Goal: Download file/media

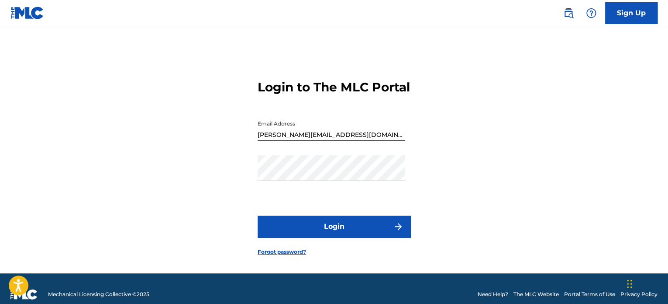
click at [314, 235] on button "Login" at bounding box center [334, 226] width 153 height 22
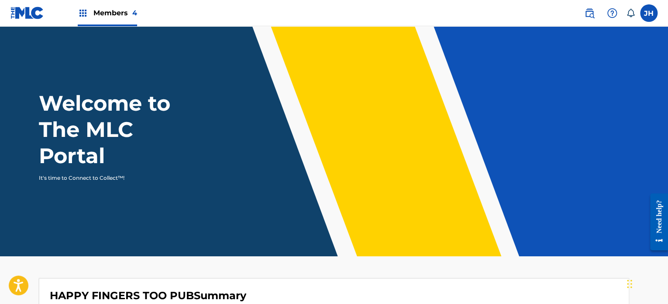
click at [587, 15] on img at bounding box center [589, 13] width 10 height 10
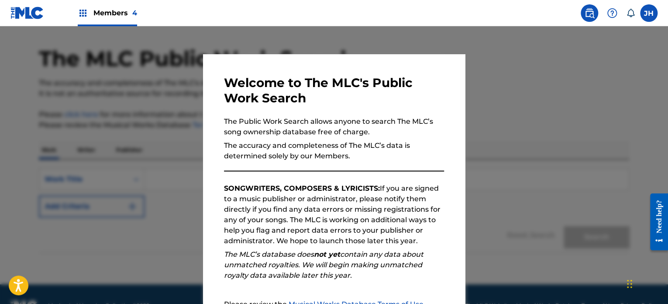
scroll to position [48, 0]
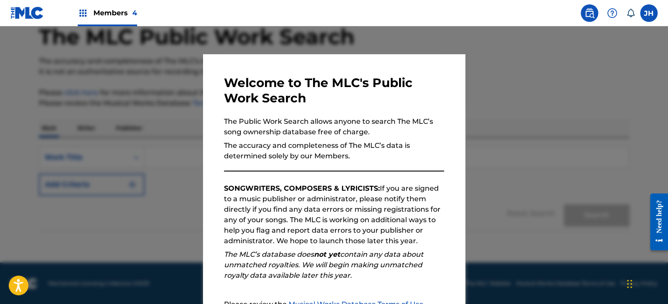
click at [644, 50] on div at bounding box center [334, 178] width 668 height 304
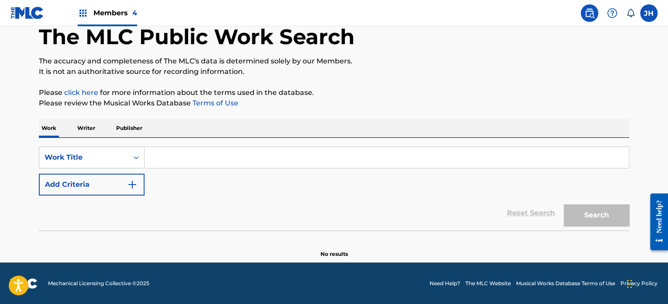
click at [647, 17] on label at bounding box center [648, 12] width 17 height 17
click at [649, 13] on input "[PERSON_NAME] Herman [EMAIL_ADDRESS][DOMAIN_NAME] Notification Preferences Prof…" at bounding box center [649, 13] width 0 height 0
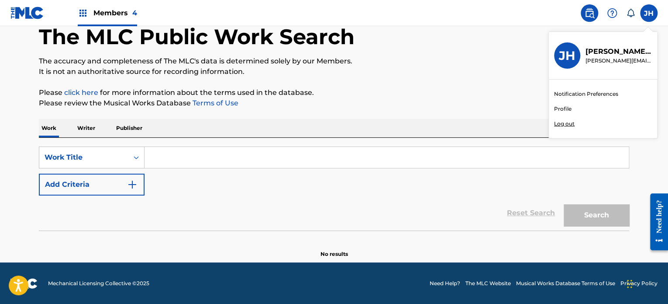
click at [360, 83] on div "The MLC Public Work Search The accuracy and completeness of The MLC's data is d…" at bounding box center [333, 129] width 611 height 258
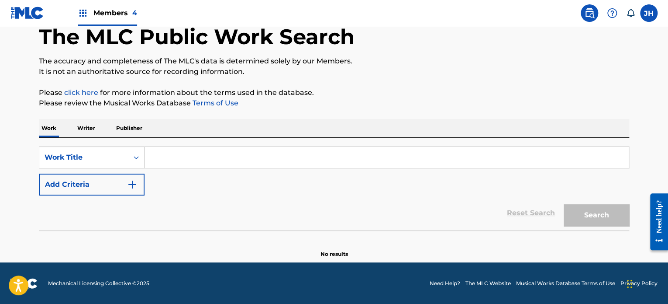
click at [8, 14] on nav "Members 4 [PERSON_NAME] Herman [EMAIL_ADDRESS][DOMAIN_NAME] Notification Prefer…" at bounding box center [334, 13] width 668 height 26
click at [88, 16] on div "Members 4" at bounding box center [107, 13] width 59 height 26
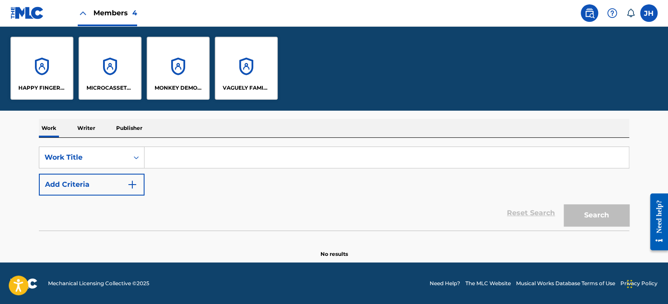
click at [41, 69] on div "HAPPY FINGERS TOO PUB" at bounding box center [41, 68] width 63 height 63
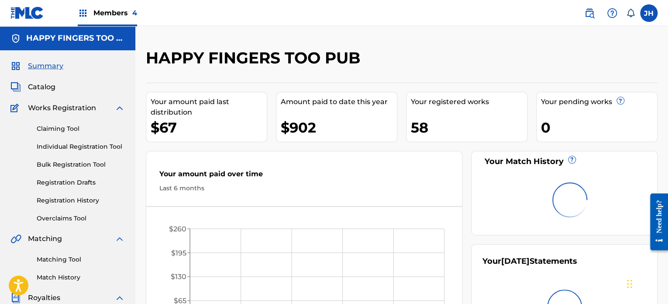
click at [92, 12] on div "Members 4" at bounding box center [107, 13] width 59 height 26
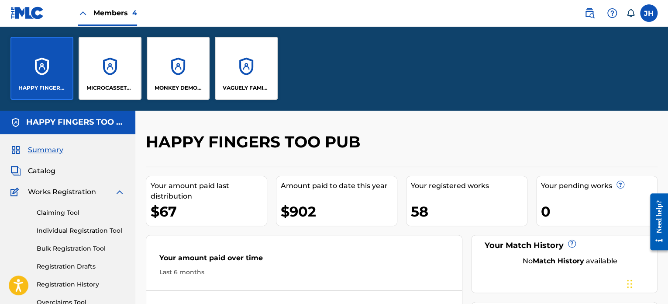
click at [252, 80] on div "VAGUELY FAMILIAR MUSIC" at bounding box center [246, 68] width 63 height 63
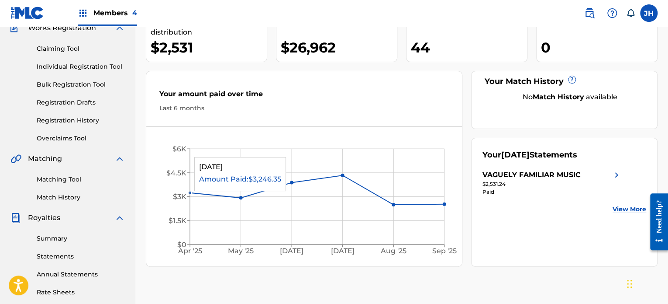
scroll to position [87, 0]
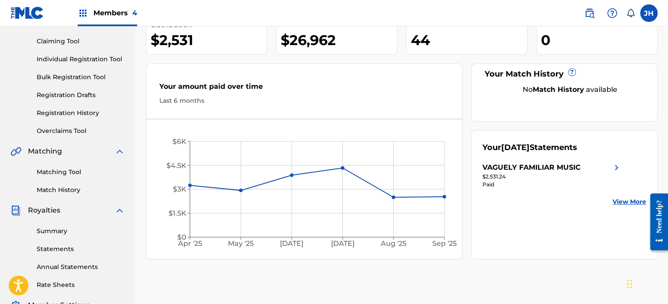
click at [56, 247] on link "Statements" at bounding box center [81, 248] width 88 height 9
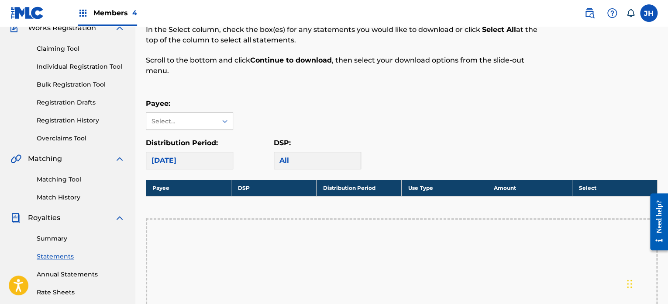
scroll to position [175, 0]
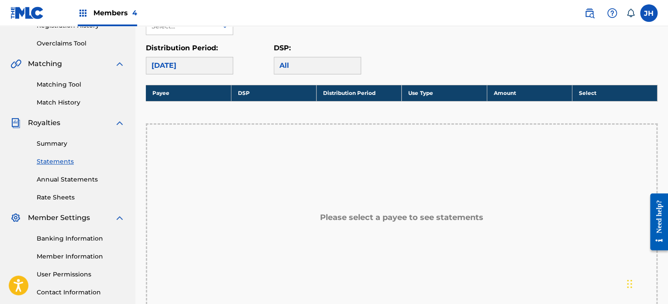
click at [190, 69] on div "[DATE]" at bounding box center [189, 65] width 87 height 17
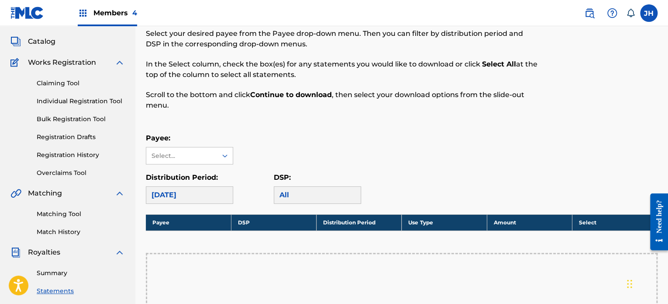
scroll to position [44, 0]
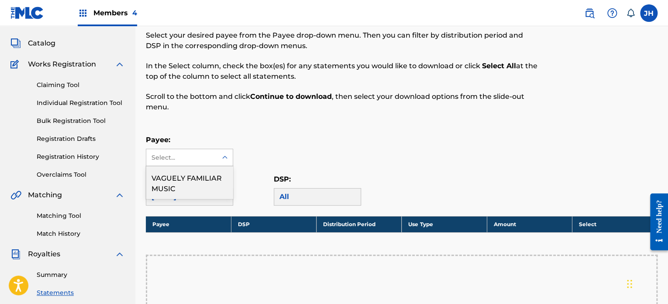
click at [227, 159] on icon at bounding box center [225, 157] width 9 height 9
click at [186, 185] on div "VAGUELY FAMILIAR MUSIC" at bounding box center [189, 182] width 86 height 32
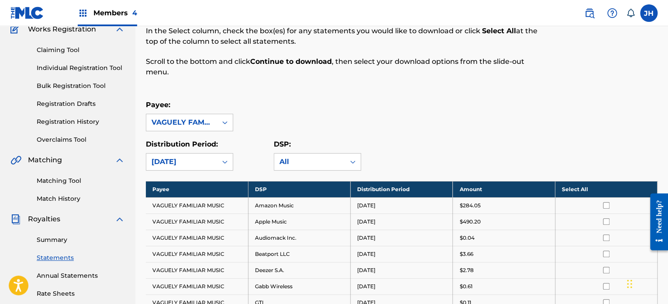
scroll to position [131, 0]
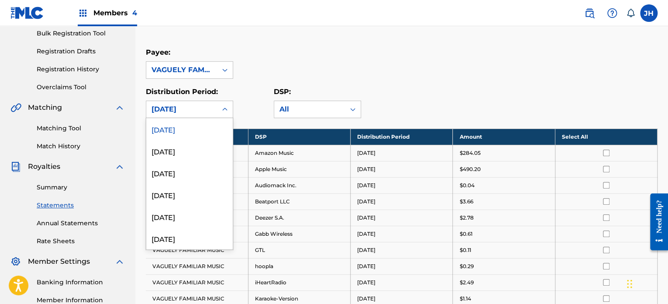
click at [227, 110] on icon at bounding box center [225, 109] width 9 height 9
click at [253, 77] on div "Payee: VAGUELY FAMILIAR MUSIC" at bounding box center [402, 62] width 512 height 31
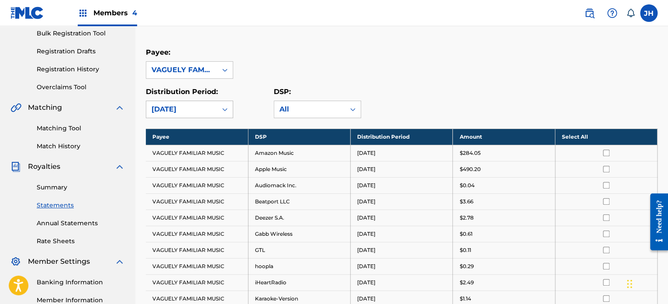
click at [226, 110] on icon at bounding box center [225, 109] width 9 height 9
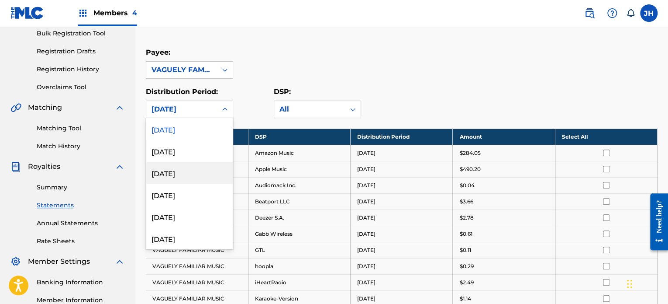
click at [186, 172] on div "[DATE]" at bounding box center [189, 173] width 86 height 22
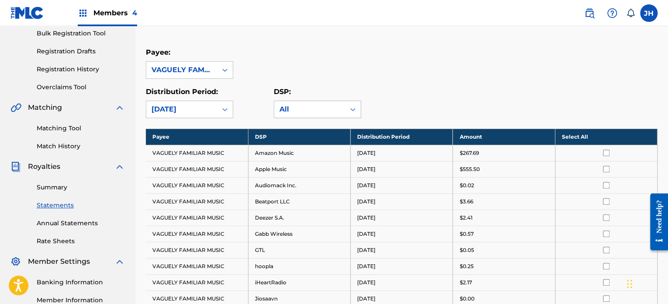
click at [301, 108] on div "All" at bounding box center [309, 109] width 60 height 10
click at [50, 179] on div "Summary Statements Annual Statements Rate Sheets" at bounding box center [67, 209] width 114 height 74
click at [51, 186] on link "Summary" at bounding box center [81, 187] width 88 height 9
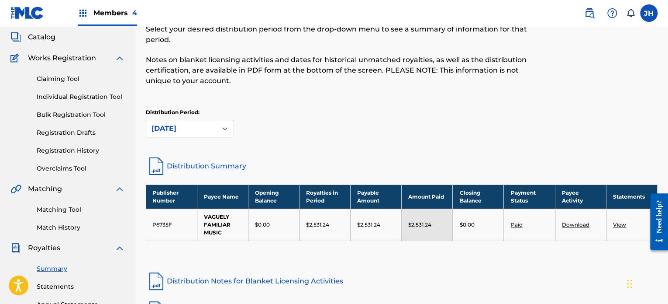
scroll to position [131, 0]
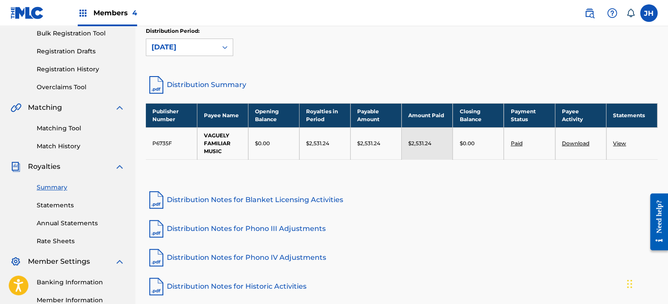
click at [620, 143] on link "View" at bounding box center [619, 143] width 13 height 7
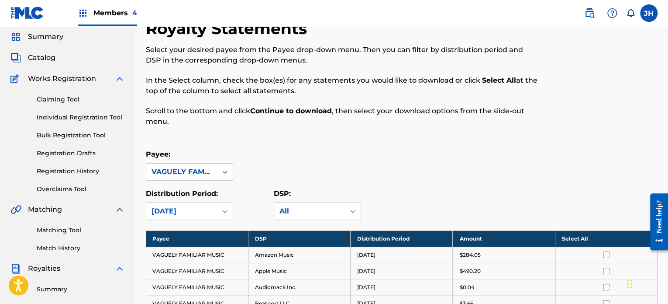
scroll to position [87, 0]
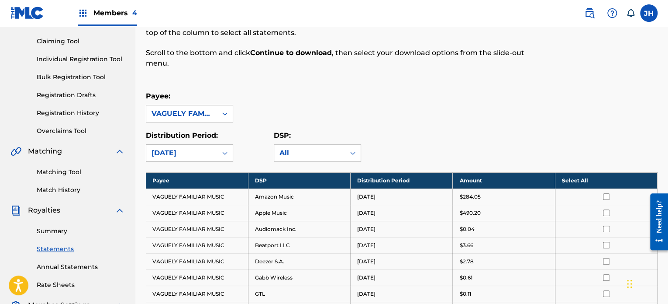
click at [227, 152] on icon at bounding box center [225, 152] width 9 height 9
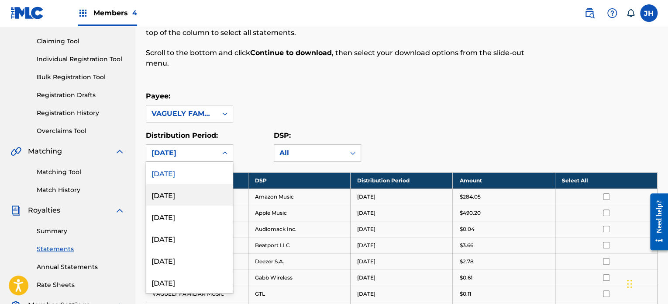
click at [194, 193] on div "[DATE]" at bounding box center [189, 194] width 86 height 22
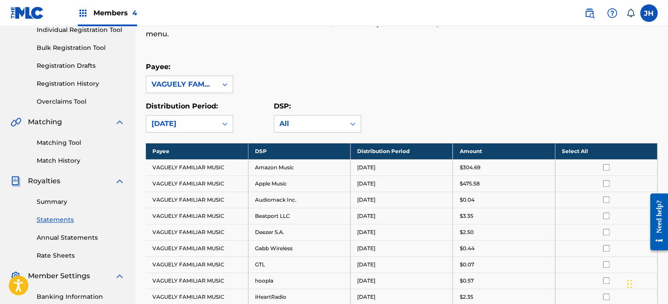
scroll to position [131, 0]
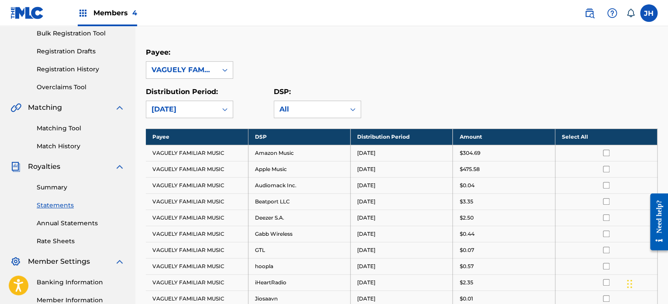
click at [53, 186] on link "Summary" at bounding box center [81, 187] width 88 height 9
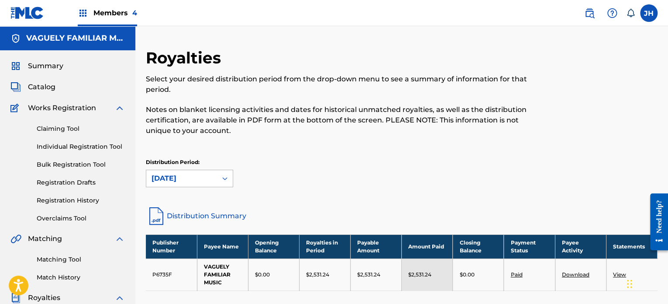
click at [225, 178] on div "[DATE]" at bounding box center [189, 177] width 87 height 17
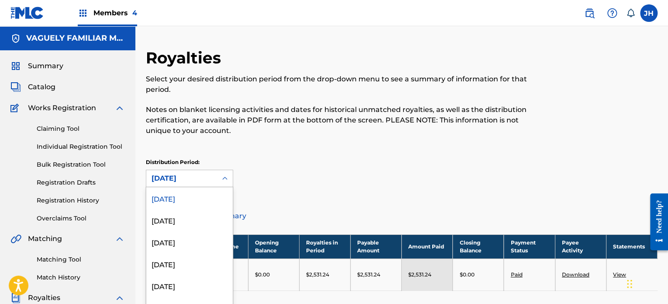
scroll to position [14, 0]
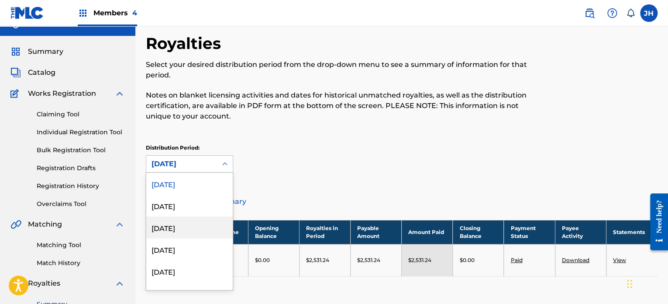
click at [182, 230] on div "[DATE]" at bounding box center [189, 227] width 86 height 22
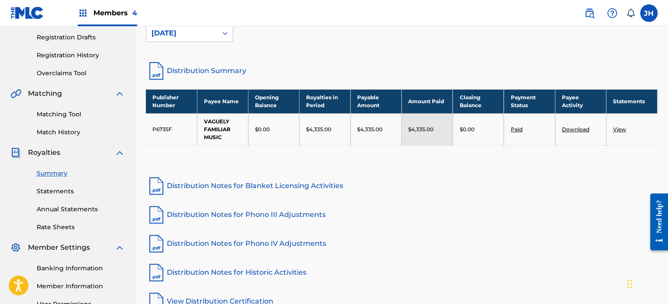
scroll to position [145, 0]
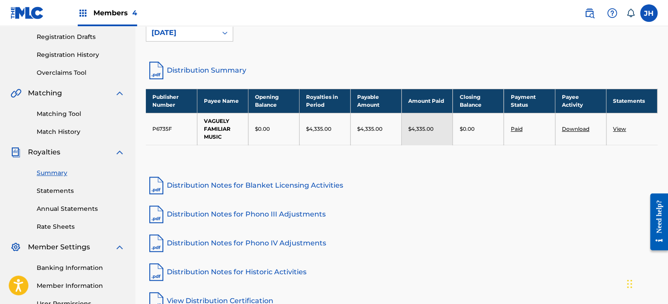
click at [621, 127] on link "View" at bounding box center [619, 128] width 13 height 7
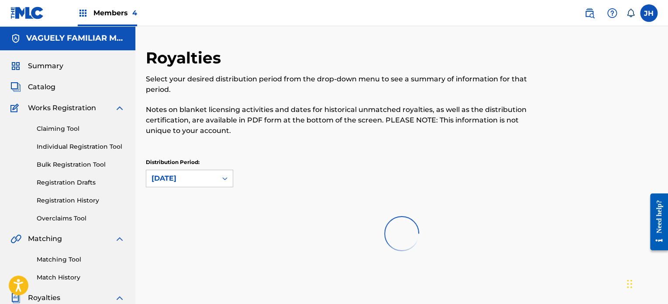
scroll to position [145, 0]
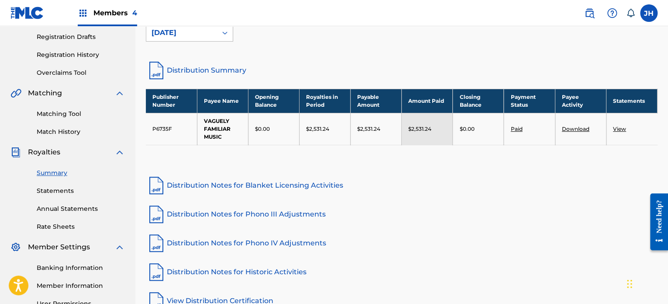
click at [221, 32] on icon at bounding box center [225, 32] width 9 height 9
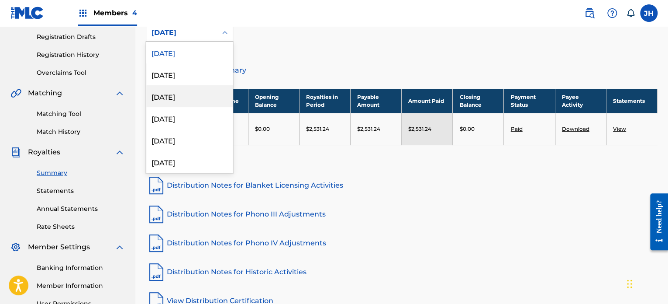
click at [188, 99] on div "[DATE]" at bounding box center [189, 96] width 86 height 22
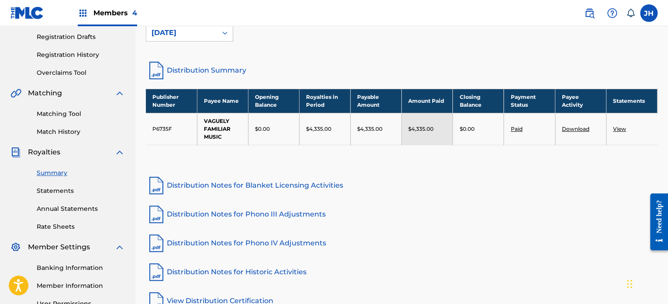
click at [573, 128] on link "Download" at bounding box center [576, 128] width 28 height 7
click at [621, 125] on link "View" at bounding box center [619, 128] width 13 height 7
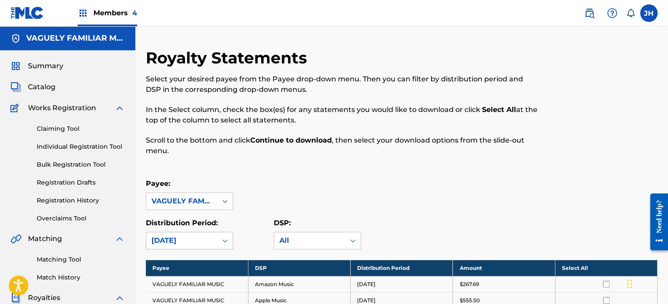
click at [224, 238] on icon at bounding box center [225, 240] width 9 height 9
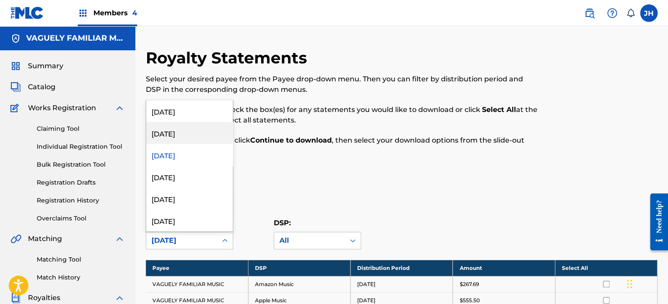
click at [179, 140] on div "[DATE]" at bounding box center [189, 133] width 86 height 22
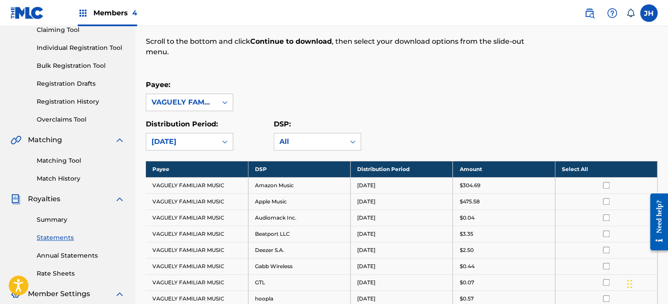
scroll to position [131, 0]
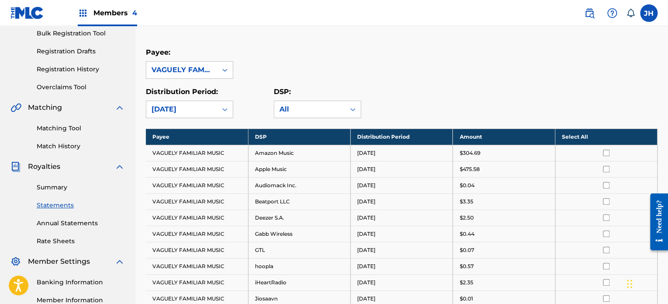
click at [46, 186] on link "Summary" at bounding box center [81, 187] width 88 height 9
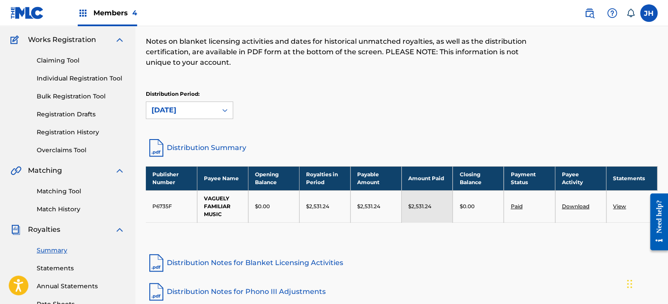
scroll to position [131, 0]
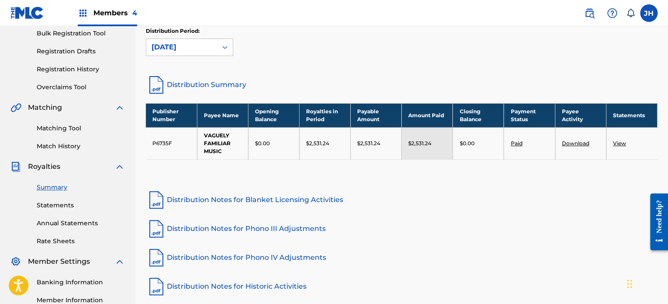
click at [572, 143] on link "Download" at bounding box center [576, 143] width 28 height 7
click at [224, 44] on icon at bounding box center [225, 47] width 9 height 9
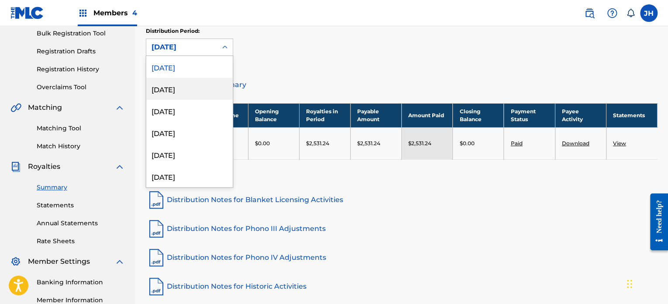
click at [178, 89] on div "[DATE]" at bounding box center [189, 89] width 86 height 22
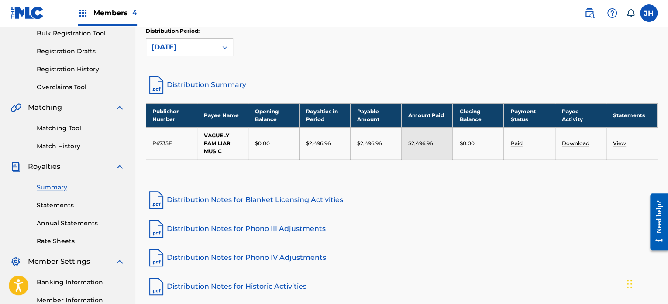
click at [580, 142] on link "Download" at bounding box center [576, 143] width 28 height 7
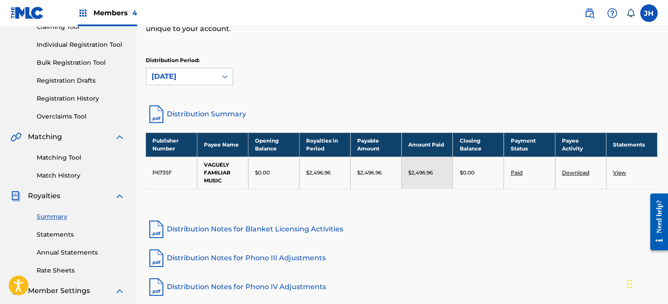
scroll to position [0, 0]
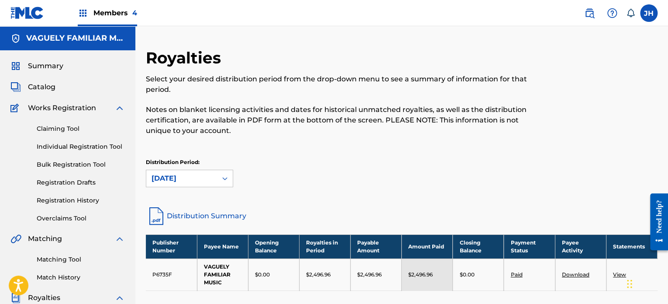
click at [91, 18] on div "Members 4" at bounding box center [107, 13] width 59 height 26
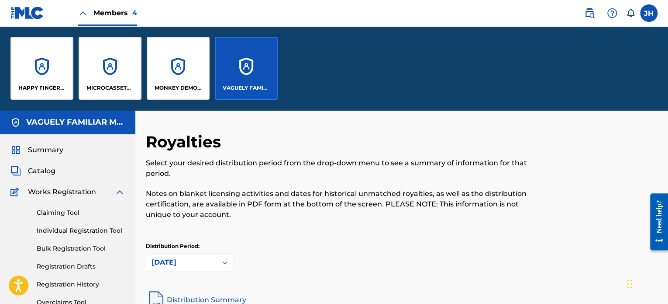
click at [174, 76] on div "MONKEY DEMON MUSIC" at bounding box center [178, 68] width 63 height 63
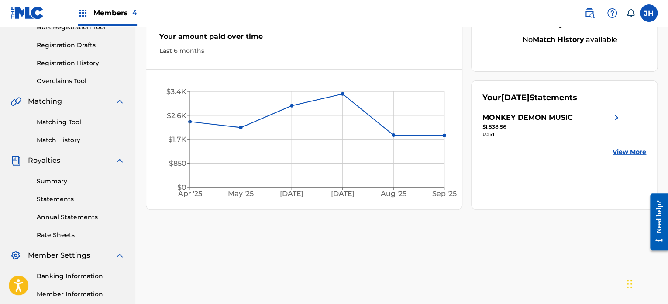
scroll to position [175, 0]
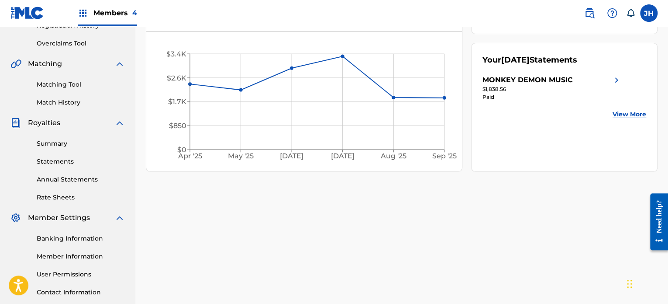
click at [54, 141] on link "Summary" at bounding box center [81, 143] width 88 height 9
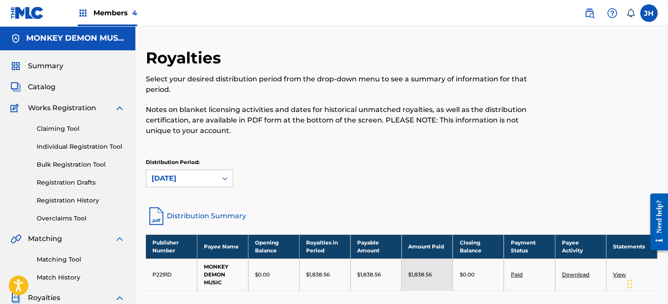
scroll to position [87, 0]
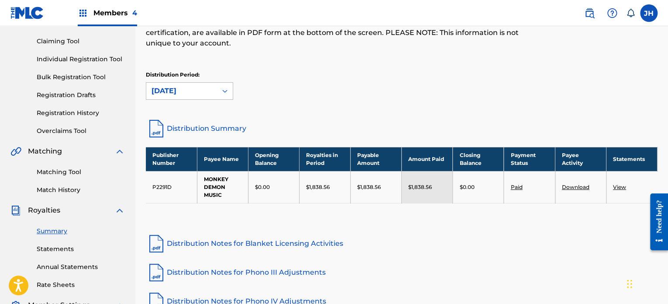
click at [226, 89] on icon at bounding box center [225, 90] width 9 height 9
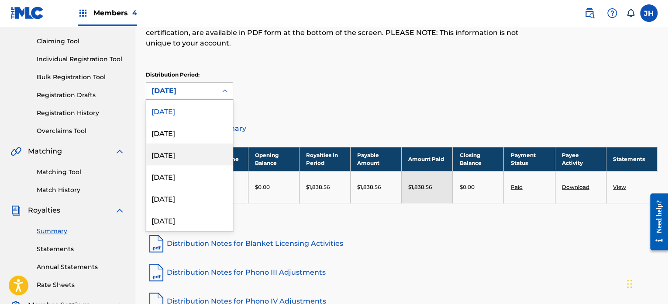
click at [180, 151] on div "[DATE]" at bounding box center [189, 154] width 86 height 22
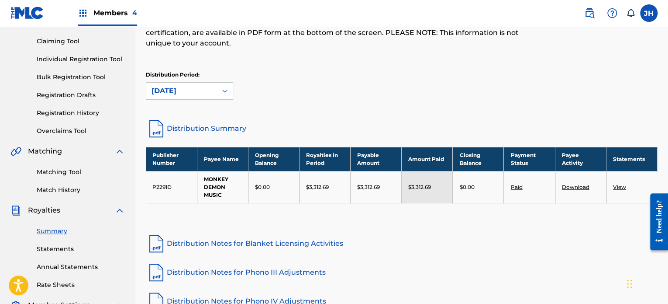
click at [565, 189] on link "Download" at bounding box center [576, 186] width 28 height 7
click at [224, 90] on icon at bounding box center [224, 91] width 5 height 3
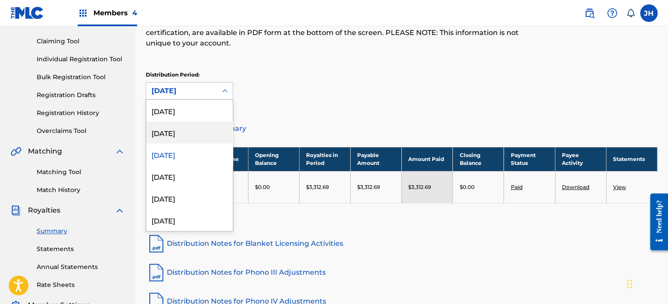
click at [191, 130] on div "[DATE]" at bounding box center [189, 132] width 86 height 22
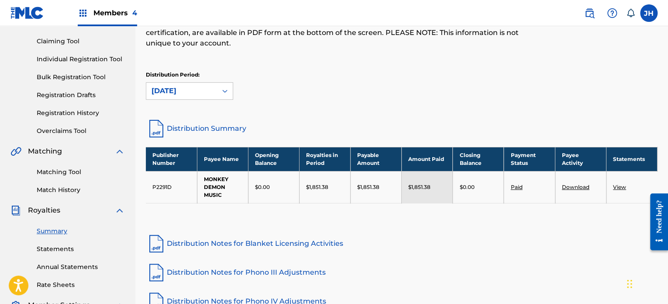
click at [572, 188] on link "Download" at bounding box center [576, 186] width 28 height 7
